Goal: Communication & Community: Answer question/provide support

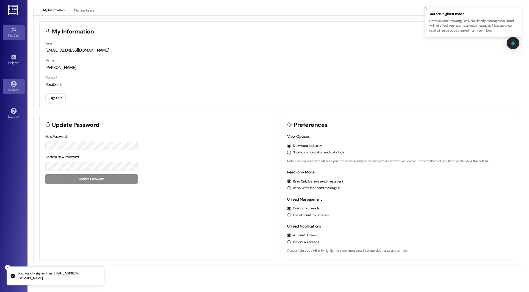
click at [15, 34] on div "Site Visit •" at bounding box center [13, 35] width 27 height 5
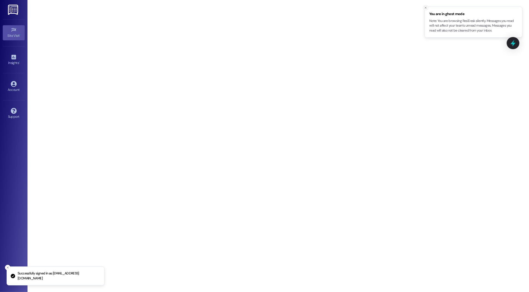
click at [425, 7] on icon "Close toast" at bounding box center [425, 7] width 3 height 3
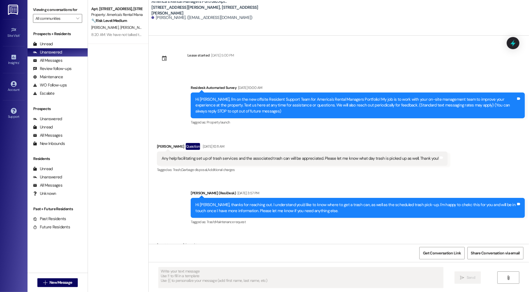
scroll to position [32, 0]
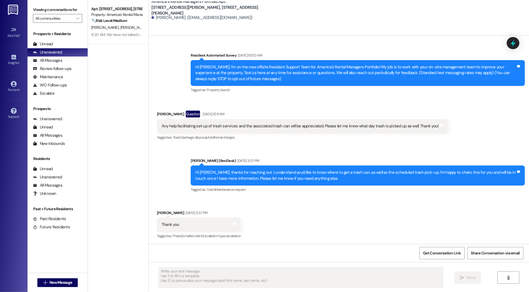
type textarea "Fetching suggested responses. Please feel free to read through the conversation…"
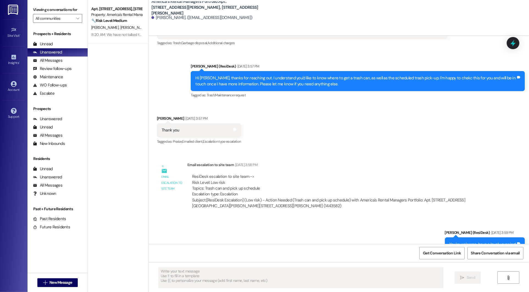
scroll to position [127, 0]
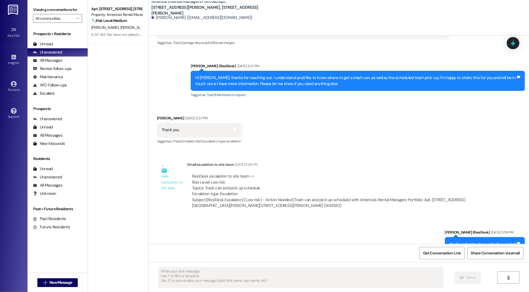
drag, startPoint x: 228, startPoint y: 165, endPoint x: 280, endPoint y: 165, distance: 52.8
click at [280, 165] on div "Email escalation to site team [DATE] 3:58 PM" at bounding box center [339, 166] width 304 height 8
drag, startPoint x: 234, startPoint y: 165, endPoint x: 264, endPoint y: 163, distance: 30.8
click at [257, 163] on div "[DATE] 3:58 PM" at bounding box center [246, 165] width 24 height 6
click at [288, 169] on div "Email escalation to site team [DATE] 3:58 PM" at bounding box center [339, 166] width 304 height 8
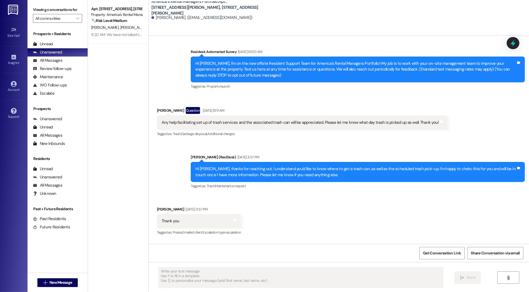
scroll to position [0, 0]
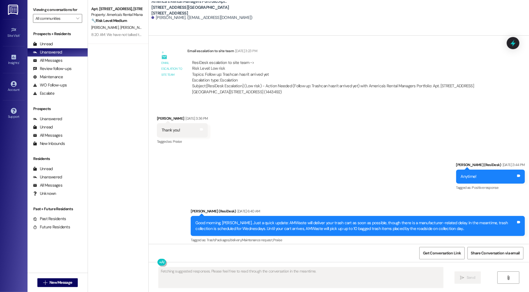
scroll to position [1815, 0]
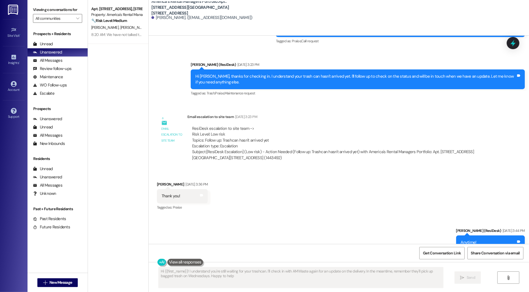
type textarea "Hi {{first_name}}! I understand you're still waiting for your trashcan. I'll ch…"
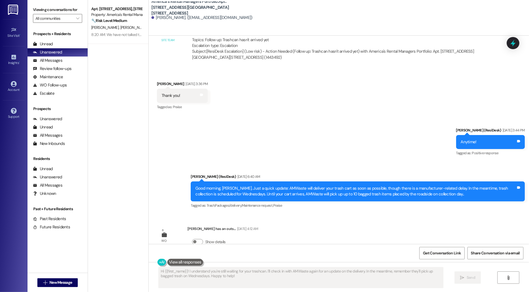
click at [291, 186] on div "Good morning, [PERSON_NAME]. Just a quick update: AMWaste will deliver your tra…" at bounding box center [355, 192] width 321 height 12
click at [291, 186] on div "Good morning, Myeshia. Just a quick update: AMWaste will deliver your trash car…" at bounding box center [355, 192] width 321 height 12
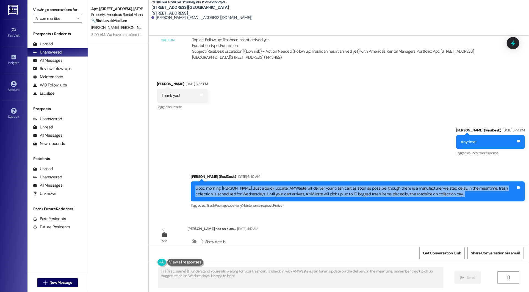
click at [291, 186] on div "Good morning, Myeshia. Just a quick update: AMWaste will deliver your trash car…" at bounding box center [355, 192] width 321 height 12
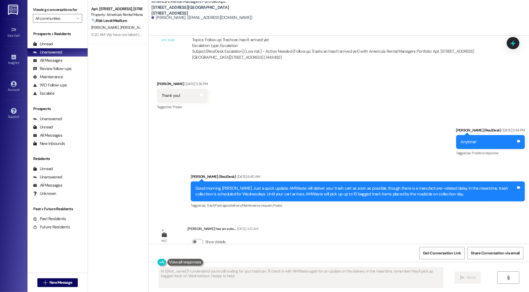
click at [306, 142] on div "Sent via SMS Homer (ResiDesk) Sep 08, 2025 at 3:44 PM Anytime! Tags and notes T…" at bounding box center [339, 164] width 380 height 99
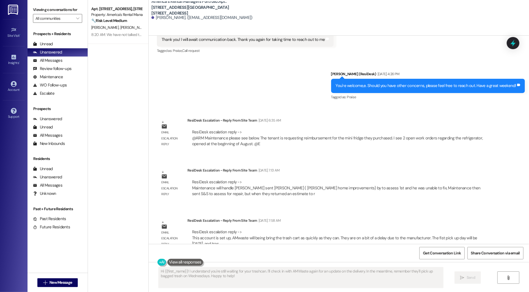
scroll to position [943, 0]
